Goal: Transaction & Acquisition: Purchase product/service

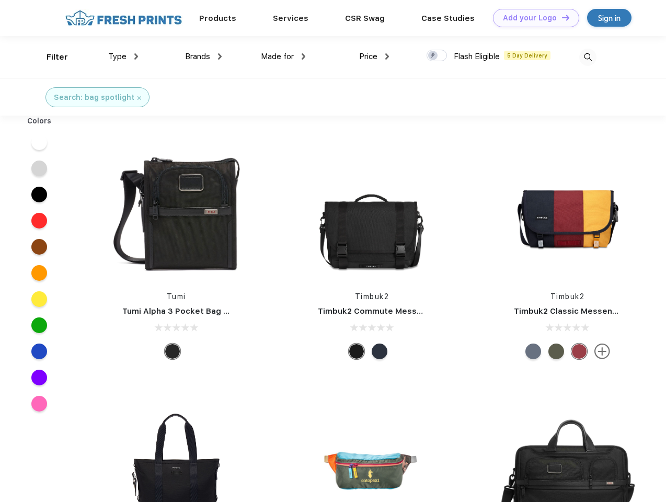
click at [532, 18] on link "Add your Logo Design Tool" at bounding box center [536, 18] width 86 height 18
click at [0, 0] on div "Design Tool" at bounding box center [0, 0] width 0 height 0
click at [561, 17] on link "Add your Logo Design Tool" at bounding box center [536, 18] width 86 height 18
click at [50, 57] on div "Filter" at bounding box center [57, 57] width 21 height 12
click at [123, 56] on span "Type" at bounding box center [117, 56] width 18 height 9
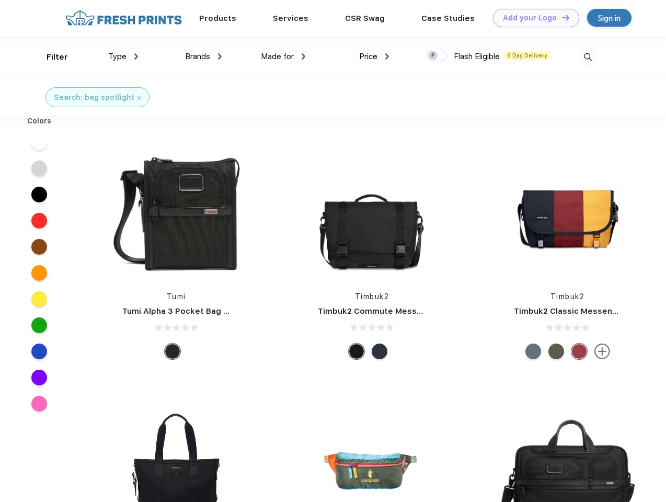
click at [203, 56] on span "Brands" at bounding box center [197, 56] width 25 height 9
click at [283, 56] on span "Made for" at bounding box center [277, 56] width 33 height 9
click at [374, 56] on span "Price" at bounding box center [368, 56] width 18 height 9
click at [437, 56] on div at bounding box center [436, 55] width 20 height 11
click at [433, 56] on input "checkbox" at bounding box center [429, 52] width 7 height 7
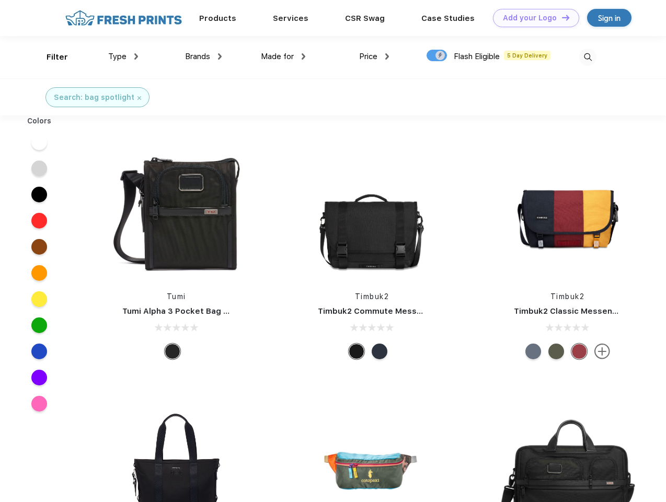
click at [587, 57] on img at bounding box center [587, 57] width 17 height 17
